Goal: Information Seeking & Learning: Learn about a topic

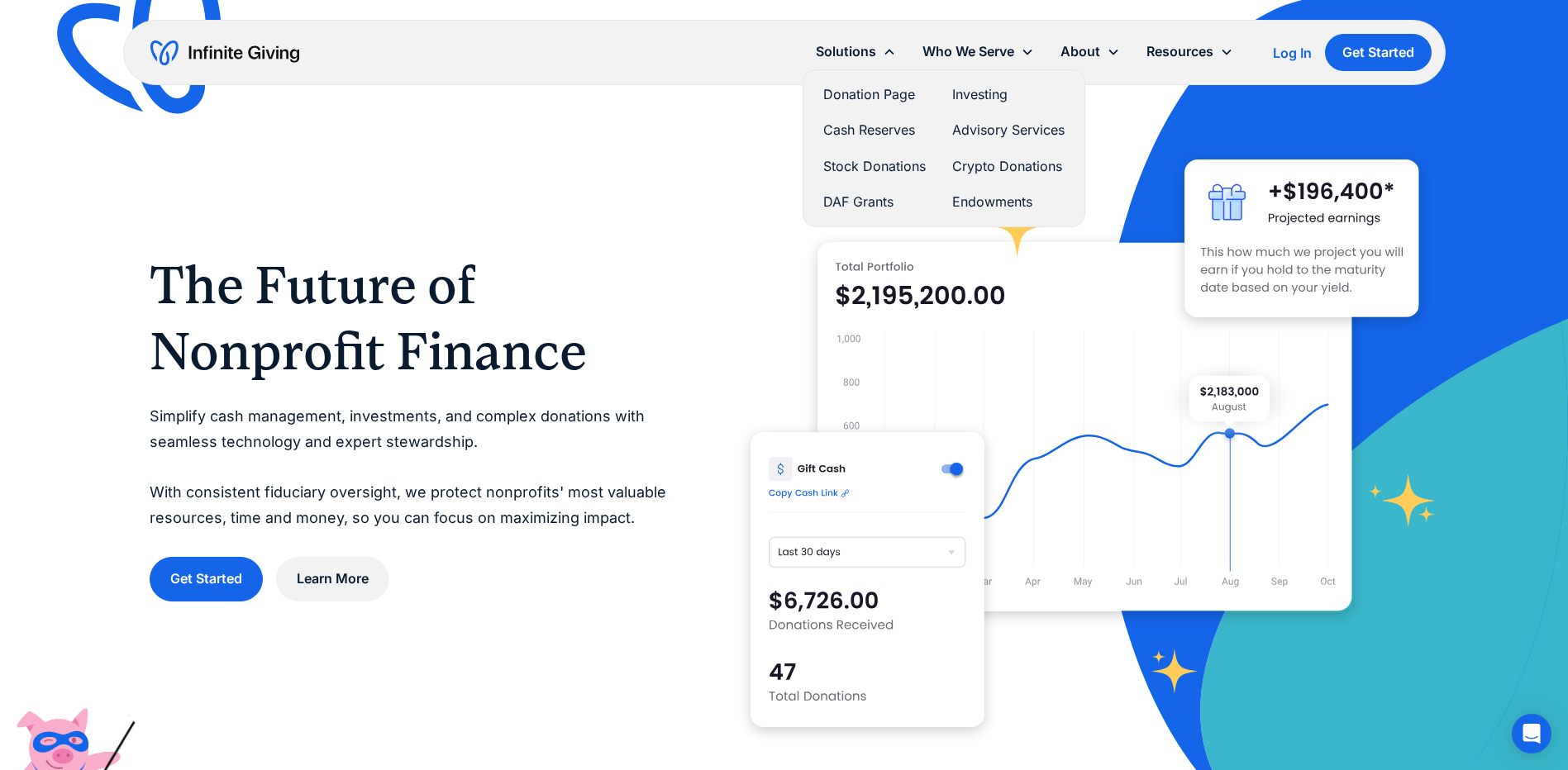
click at [860, 165] on link "Stock Donations" at bounding box center [874, 167] width 103 height 22
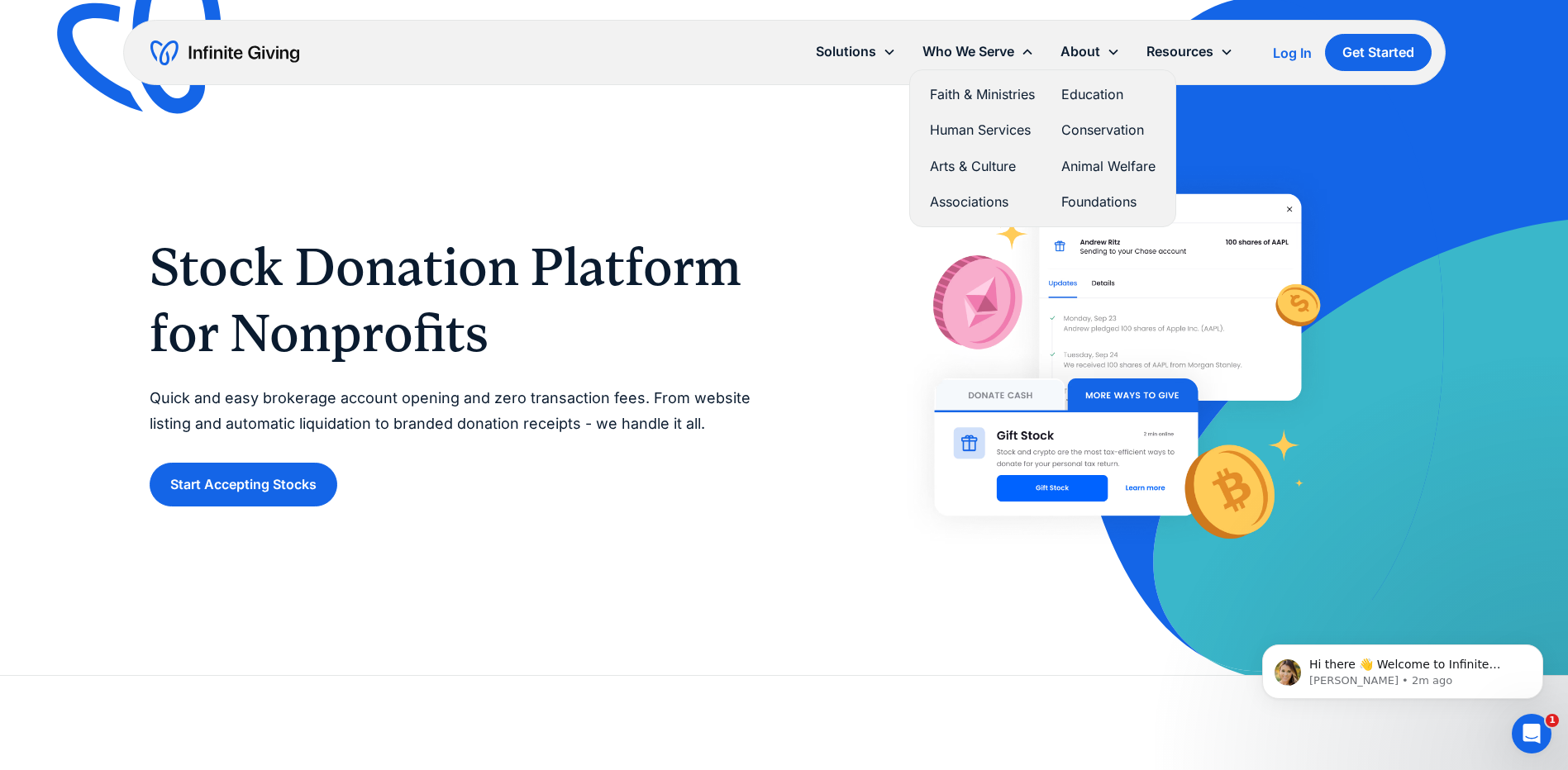
click at [962, 93] on link "Faith & Ministries" at bounding box center [982, 95] width 105 height 22
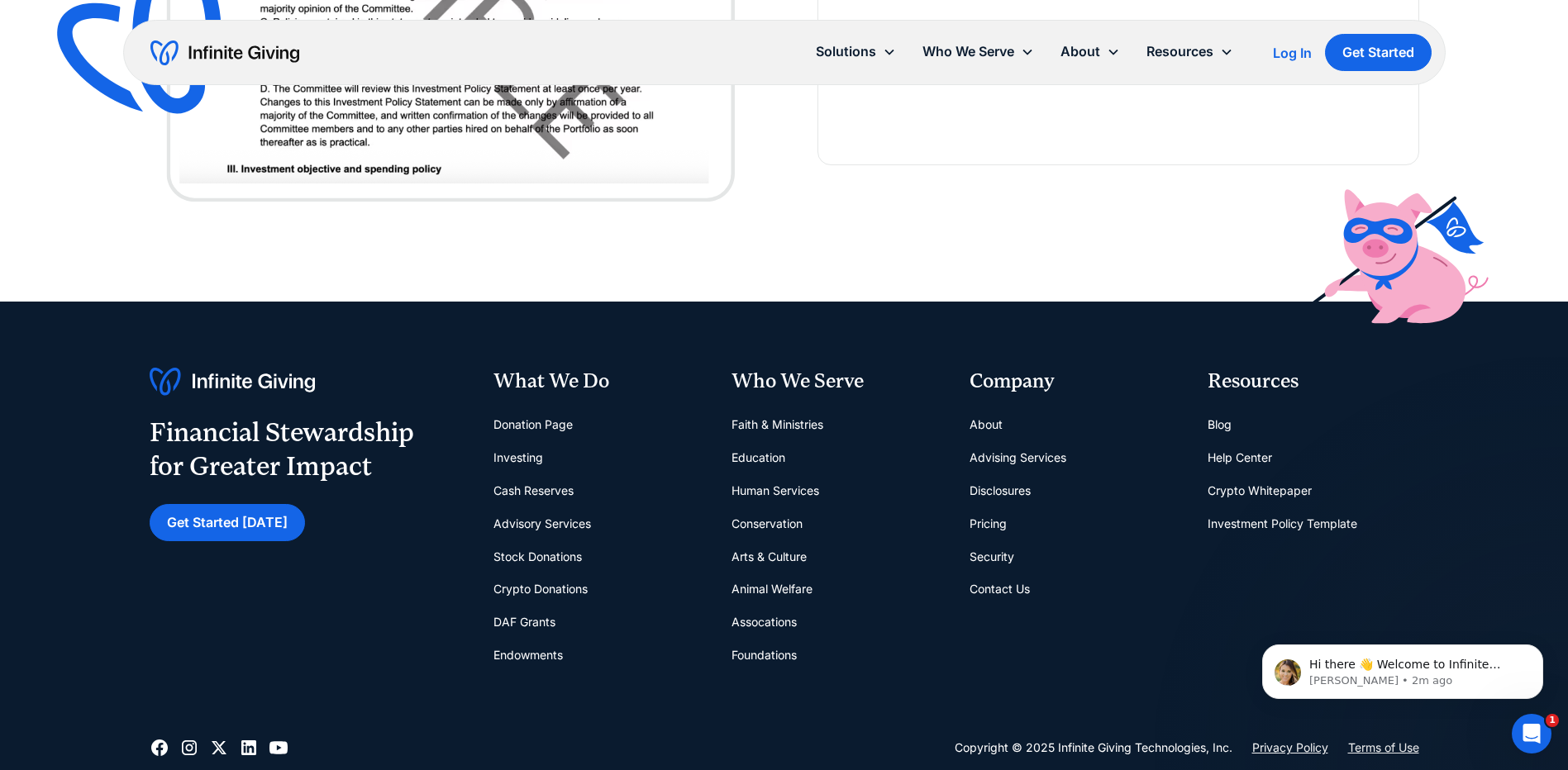
scroll to position [4133, 0]
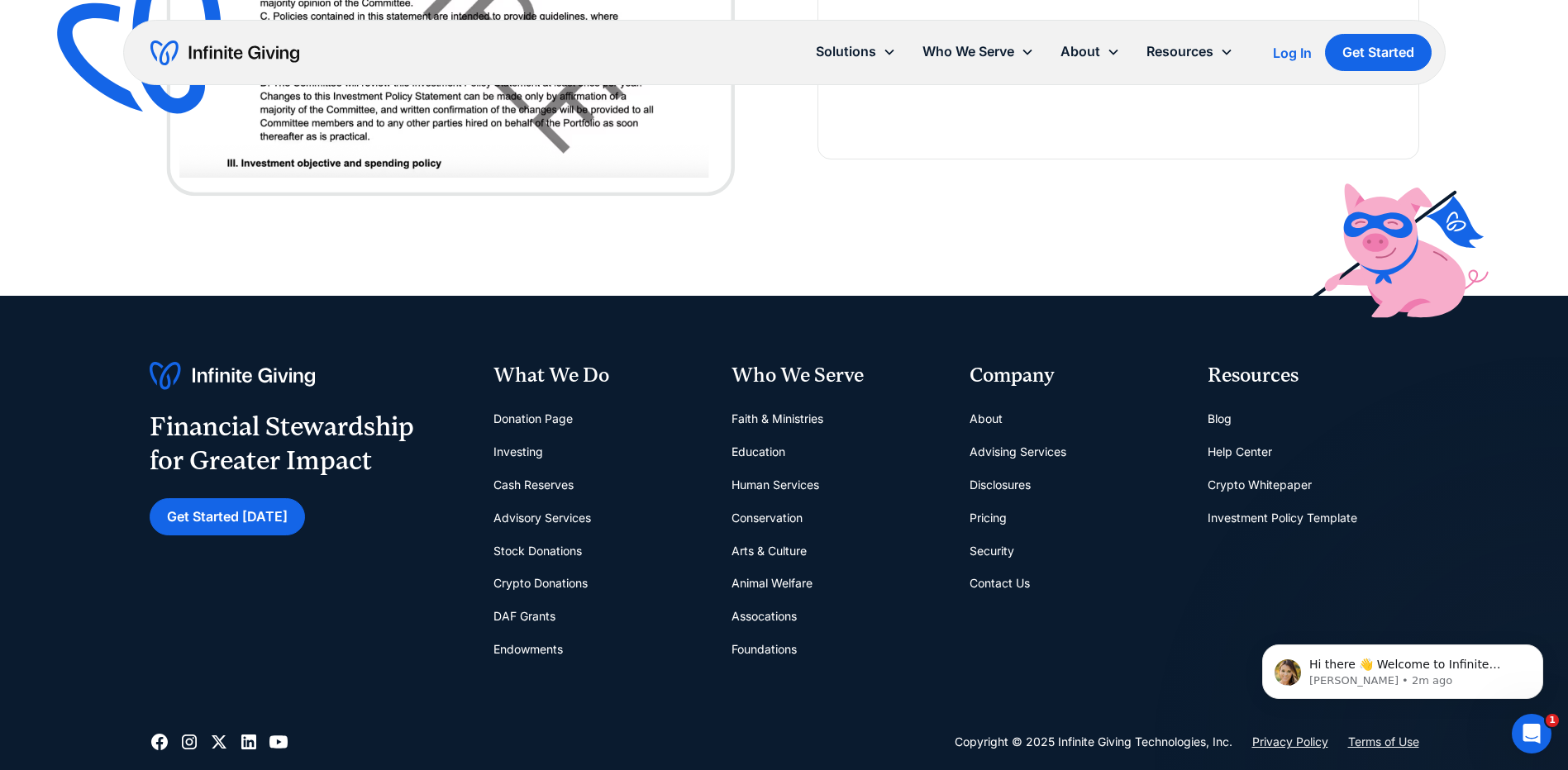
click at [985, 507] on link "Pricing" at bounding box center [987, 518] width 37 height 33
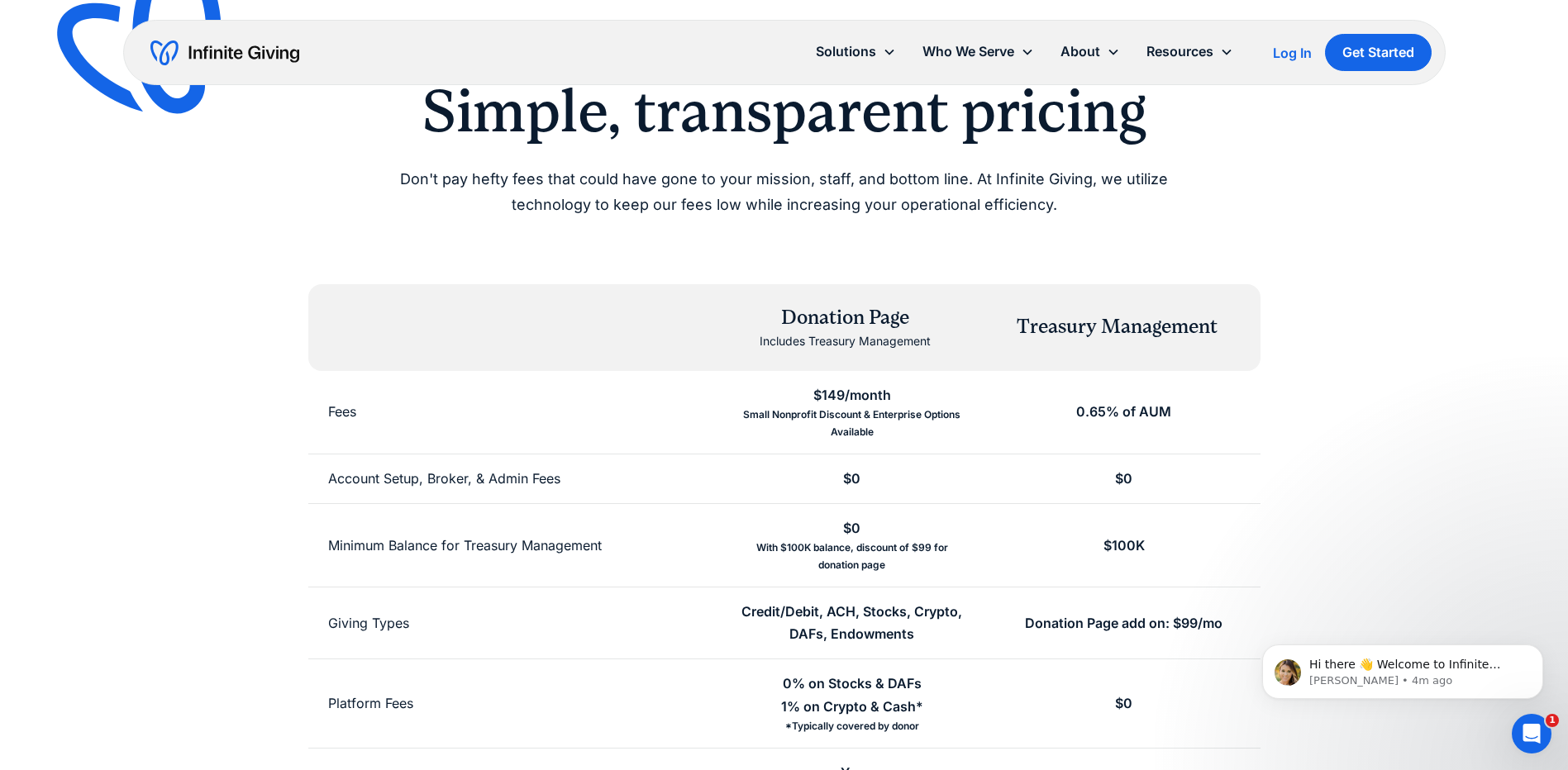
scroll to position [166, 0]
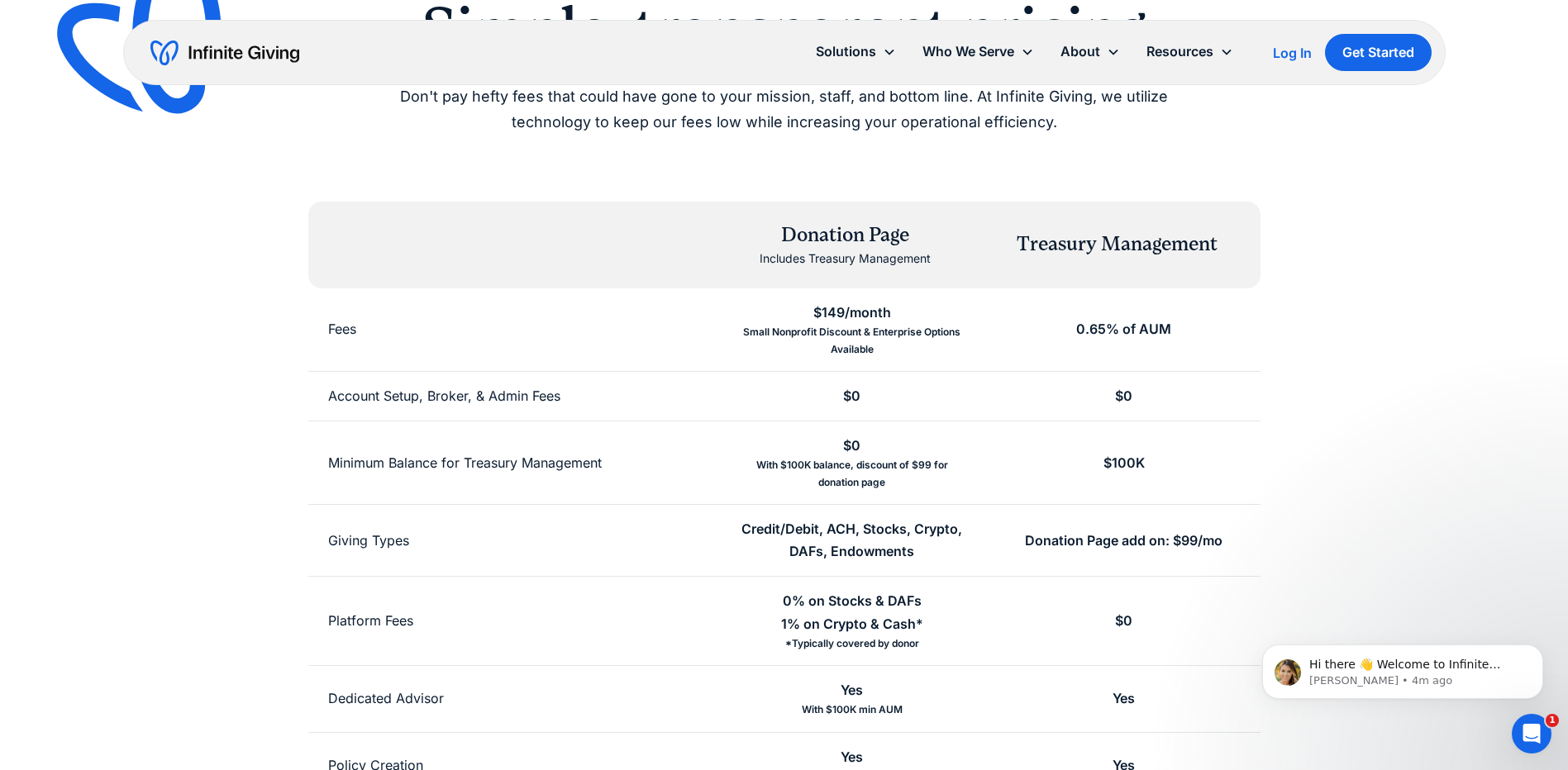
drag, startPoint x: 1509, startPoint y: 155, endPoint x: 1490, endPoint y: 161, distance: 19.9
click at [1490, 161] on div "Simple, transparent pricing Don't pay hefty fees that could have gone to your m…" at bounding box center [784, 456] width 1568 height 1244
